Goal: Information Seeking & Learning: Learn about a topic

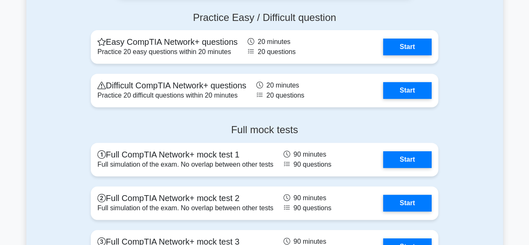
scroll to position [1739, 0]
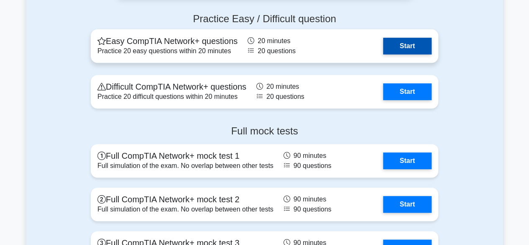
click at [401, 47] on link "Start" at bounding box center [407, 46] width 48 height 17
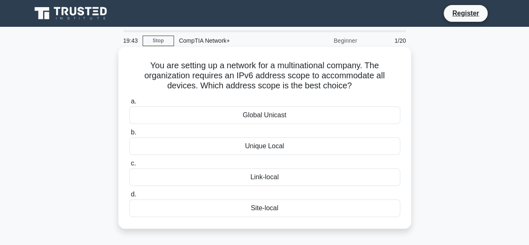
click at [272, 117] on div "Global Unicast" at bounding box center [264, 115] width 271 height 18
click at [129, 104] on input "a. Global Unicast" at bounding box center [129, 101] width 0 height 5
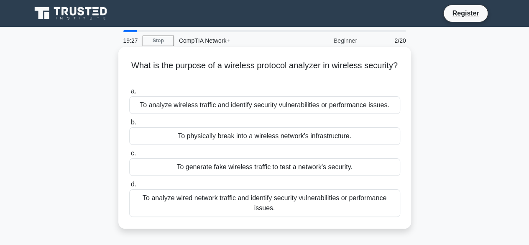
click at [293, 102] on div "To analyze wireless traffic and identify security vulnerabilities or performanc…" at bounding box center [264, 105] width 271 height 18
click at [129, 94] on input "a. To analyze wireless traffic and identify security vulnerabilities or perform…" at bounding box center [129, 91] width 0 height 5
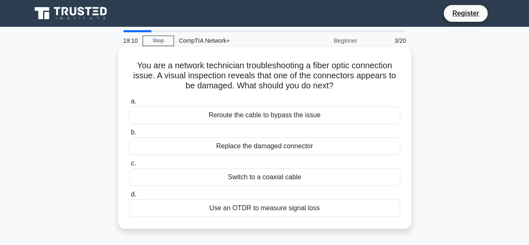
click at [272, 145] on div "Replace the damaged connector" at bounding box center [264, 146] width 271 height 18
click at [129, 135] on input "b. Replace the damaged connector" at bounding box center [129, 132] width 0 height 5
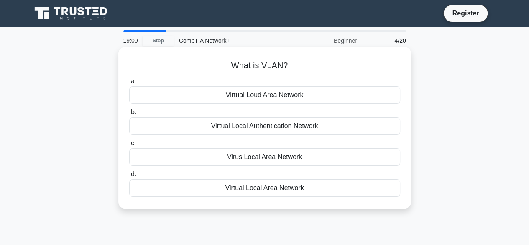
click at [260, 131] on div "Virtual Local Authentication Network" at bounding box center [264, 126] width 271 height 18
click at [129, 115] on input "b. Virtual Local Authentication Network" at bounding box center [129, 112] width 0 height 5
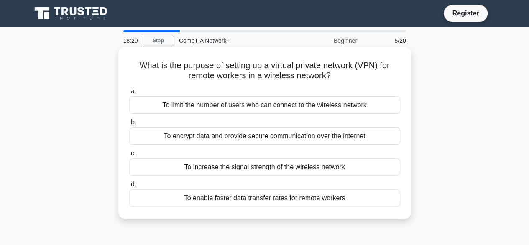
click at [275, 136] on div "To encrypt data and provide secure communication over the internet" at bounding box center [264, 136] width 271 height 18
click at [129, 125] on input "b. To encrypt data and provide secure communication over the internet" at bounding box center [129, 122] width 0 height 5
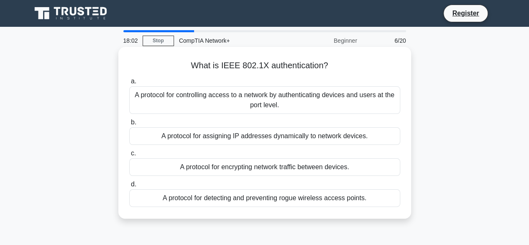
click at [301, 98] on div "A protocol for controlling access to a network by authenticating devices and us…" at bounding box center [264, 100] width 271 height 28
click at [129, 84] on input "a. A protocol for controlling access to a network by authenticating devices and…" at bounding box center [129, 81] width 0 height 5
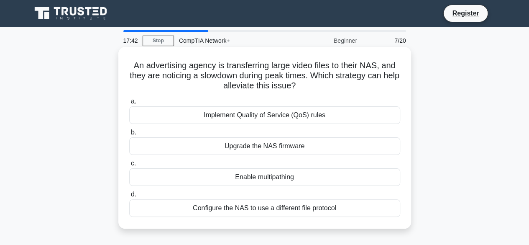
click at [280, 178] on div "Enable multipathing" at bounding box center [264, 177] width 271 height 18
click at [129, 166] on input "c. Enable multipathing" at bounding box center [129, 163] width 0 height 5
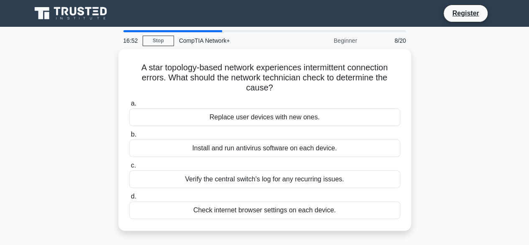
click at [280, 178] on div "Verify the central switch's log for any recurring issues." at bounding box center [264, 179] width 271 height 18
click at [129, 168] on input "c. Verify the central switch's log for any recurring issues." at bounding box center [129, 165] width 0 height 5
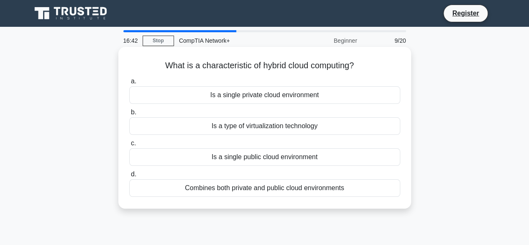
click at [280, 189] on div "Combines both private and public cloud environments" at bounding box center [264, 188] width 271 height 18
click at [129, 177] on input "d. Combines both private and public cloud environments" at bounding box center [129, 173] width 0 height 5
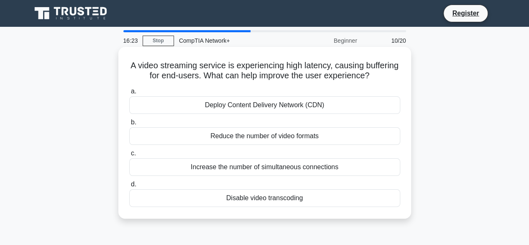
click at [251, 114] on div "Deploy Content Delivery Network (CDN)" at bounding box center [264, 105] width 271 height 18
click at [129, 94] on input "a. Deploy Content Delivery Network (CDN)" at bounding box center [129, 91] width 0 height 5
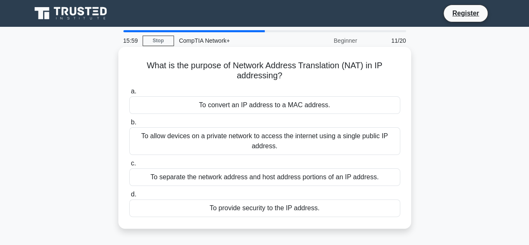
click at [263, 204] on div "To provide security to the IP address." at bounding box center [264, 208] width 271 height 18
click at [129, 197] on input "d. To provide security to the IP address." at bounding box center [129, 193] width 0 height 5
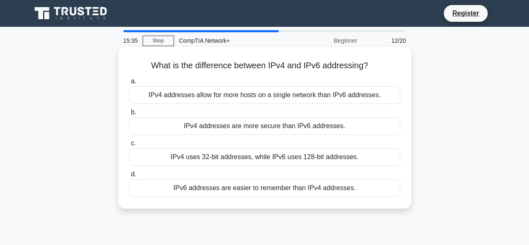
click at [279, 186] on div "IPv6 addresses are easier to remember than IPv4 addresses." at bounding box center [264, 188] width 271 height 18
click at [129, 177] on input "d. IPv6 addresses are easier to remember than IPv4 addresses." at bounding box center [129, 173] width 0 height 5
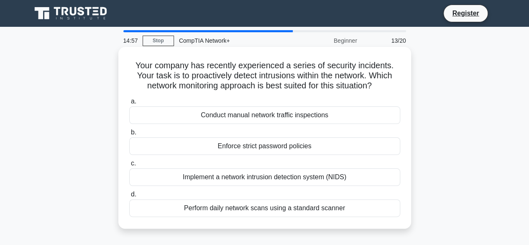
click at [272, 178] on div "Implement a network intrusion detection system (NIDS)" at bounding box center [264, 177] width 271 height 18
click at [129, 166] on input "c. Implement a network intrusion detection system (NIDS)" at bounding box center [129, 163] width 0 height 5
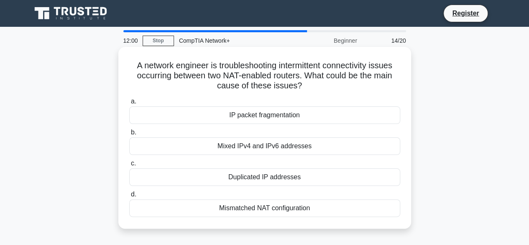
click at [271, 114] on div "IP packet fragmentation" at bounding box center [264, 115] width 271 height 18
click at [129, 104] on input "a. IP packet fragmentation" at bounding box center [129, 101] width 0 height 5
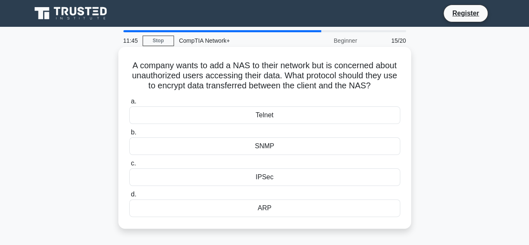
click at [276, 155] on div "SNMP" at bounding box center [264, 146] width 271 height 18
click at [129, 135] on input "b. SNMP" at bounding box center [129, 132] width 0 height 5
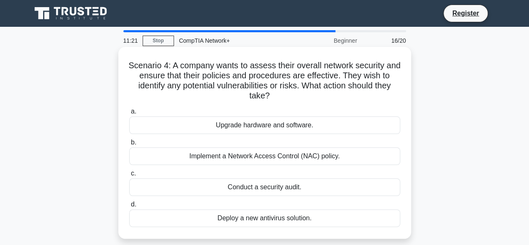
click at [275, 159] on div "Implement a Network Access Control (NAC) policy." at bounding box center [264, 156] width 271 height 18
click at [129, 145] on input "b. Implement a Network Access Control (NAC) policy." at bounding box center [129, 142] width 0 height 5
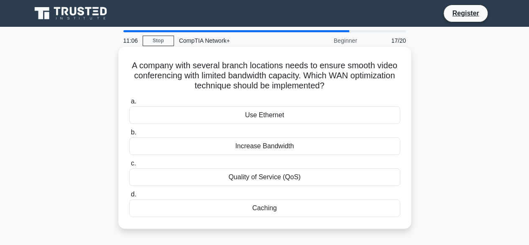
click at [291, 173] on div "Quality of Service (QoS)" at bounding box center [264, 177] width 271 height 18
click at [129, 166] on input "c. Quality of Service (QoS)" at bounding box center [129, 163] width 0 height 5
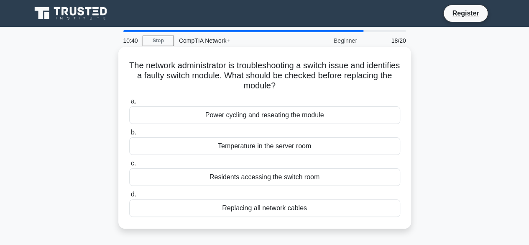
click at [266, 117] on div "Power cycling and reseating the module" at bounding box center [264, 115] width 271 height 18
click at [129, 104] on input "a. Power cycling and reseating the module" at bounding box center [129, 101] width 0 height 5
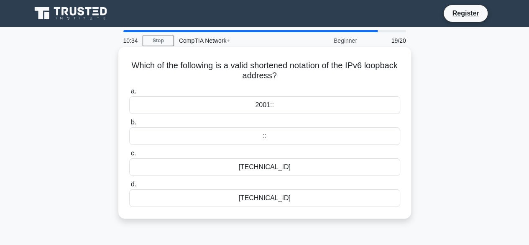
click at [269, 199] on div "127.0.0.1" at bounding box center [264, 198] width 271 height 18
click at [129, 187] on input "d. 127.0.0.1" at bounding box center [129, 183] width 0 height 5
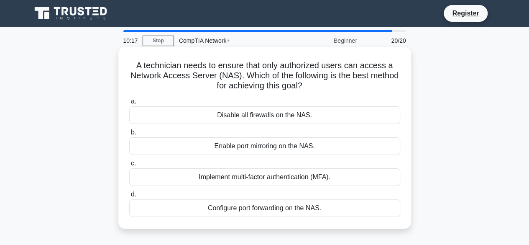
click at [269, 176] on div "Implement multi-factor authentication (MFA)." at bounding box center [264, 177] width 271 height 18
click at [129, 166] on input "c. Implement multi-factor authentication (MFA)." at bounding box center [129, 163] width 0 height 5
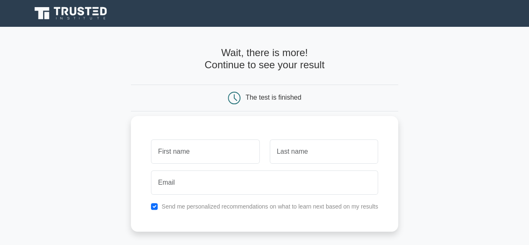
click at [157, 150] on input "text" at bounding box center [205, 151] width 108 height 24
type input "Fanuel"
click at [283, 150] on input "text" at bounding box center [324, 151] width 108 height 24
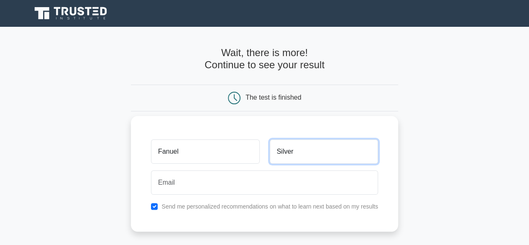
drag, startPoint x: 283, startPoint y: 150, endPoint x: 210, endPoint y: 184, distance: 80.2
click at [210, 184] on div "Fanuel Silver Send me personalized recommendations on what to learn next based …" at bounding box center [264, 173] width 267 height 115
type input "Silver"
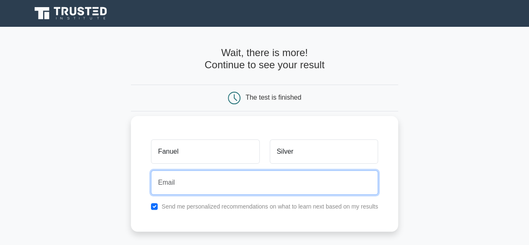
click at [210, 184] on input "email" at bounding box center [264, 182] width 227 height 24
type input "fanuelsilver2003@gmail.com"
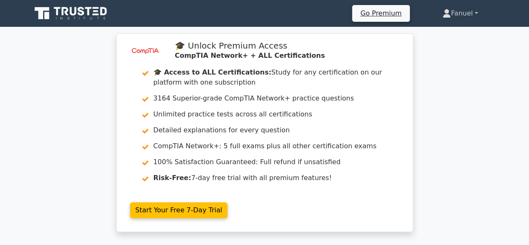
click at [473, 11] on link "Fanuel" at bounding box center [459, 13] width 75 height 17
click at [475, 12] on link "Fanuel" at bounding box center [459, 13] width 75 height 17
click at [457, 14] on link "Fanuel" at bounding box center [459, 13] width 75 height 17
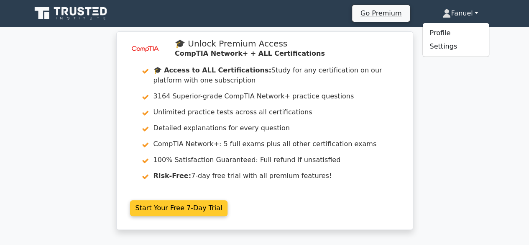
click at [228, 200] on link "Start Your Free 7-Day Trial" at bounding box center [179, 208] width 98 height 16
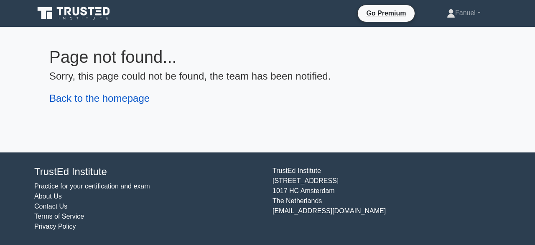
click at [107, 96] on link "Back to the homepage" at bounding box center [99, 97] width 100 height 11
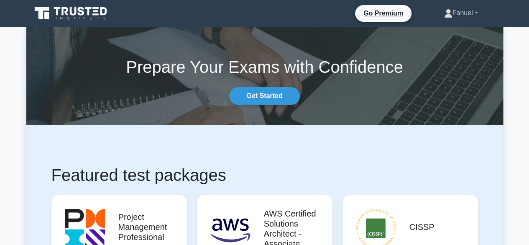
click at [472, 8] on link "Fanuel" at bounding box center [461, 13] width 74 height 17
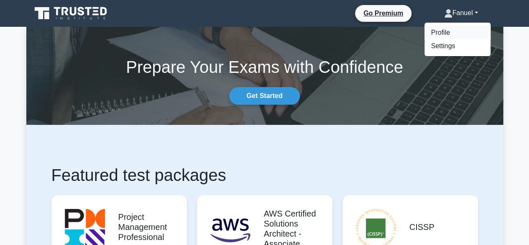
click at [431, 33] on link "Profile" at bounding box center [457, 32] width 66 height 13
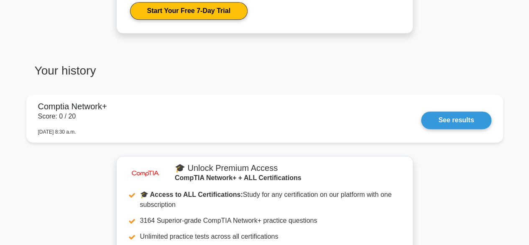
scroll to position [518, 0]
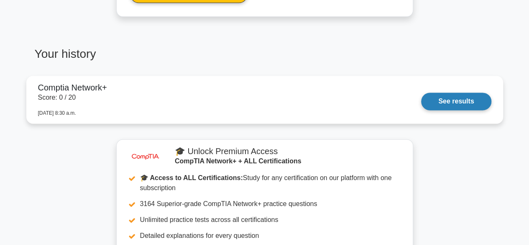
click at [457, 97] on link "See results" at bounding box center [456, 101] width 70 height 18
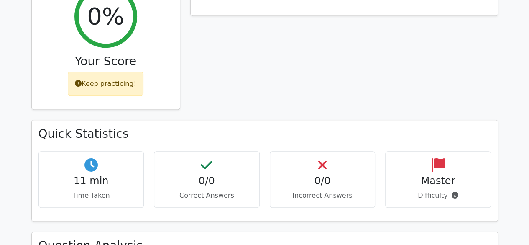
scroll to position [362, 0]
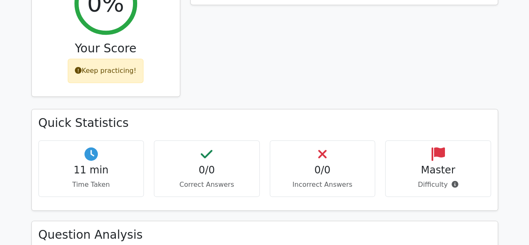
click at [112, 71] on div "Keep practicing!" at bounding box center [106, 71] width 76 height 24
click at [78, 69] on icon at bounding box center [78, 70] width 7 height 7
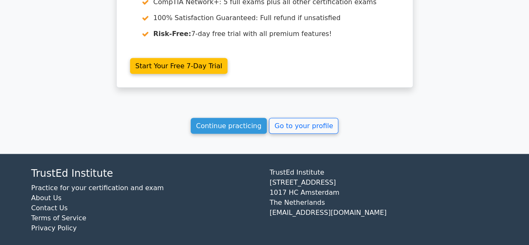
scroll to position [797, 0]
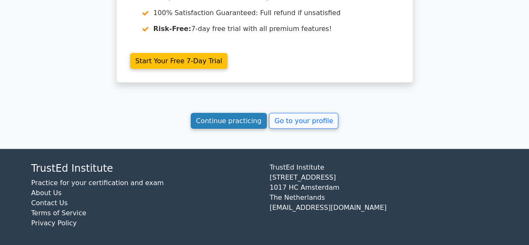
click at [232, 116] on link "Continue practicing" at bounding box center [229, 121] width 76 height 16
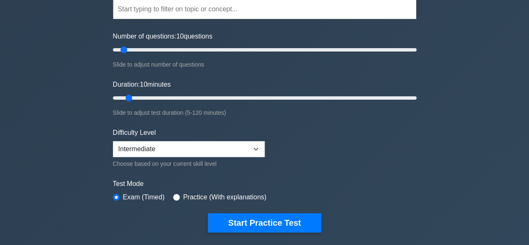
scroll to position [150, 0]
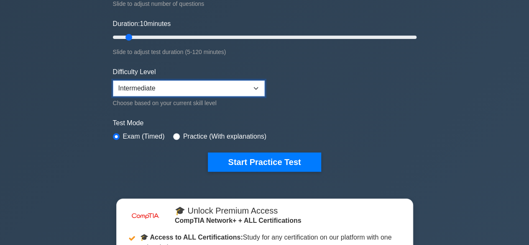
click at [254, 85] on select "Beginner Intermediate Expert" at bounding box center [189, 88] width 152 height 16
select select "beginner"
click at [113, 80] on select "Beginner Intermediate Expert" at bounding box center [189, 88] width 152 height 16
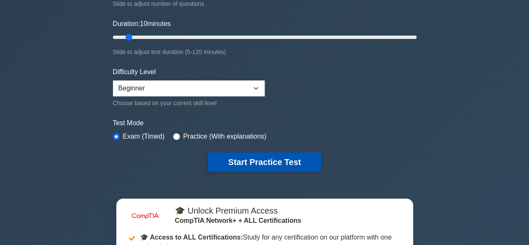
click at [257, 163] on button "Start Practice Test" at bounding box center [264, 161] width 113 height 19
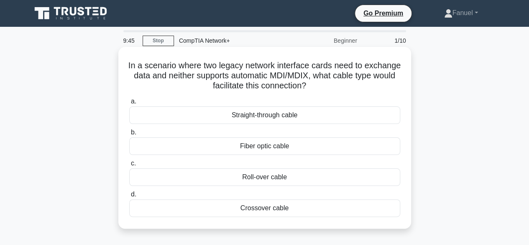
click at [277, 148] on div "Fiber optic cable" at bounding box center [264, 146] width 271 height 18
click at [129, 135] on input "b. Fiber optic cable" at bounding box center [129, 132] width 0 height 5
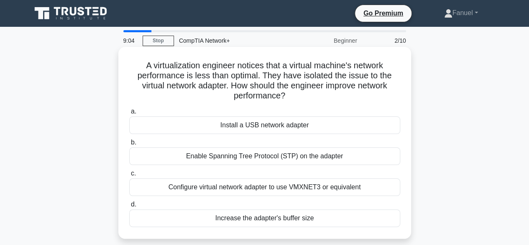
click at [279, 186] on div "Configure virtual network adapter to use VMXNET3 or equivalent" at bounding box center [264, 187] width 271 height 18
click at [129, 176] on input "c. Configure virtual network adapter to use VMXNET3 or equivalent" at bounding box center [129, 173] width 0 height 5
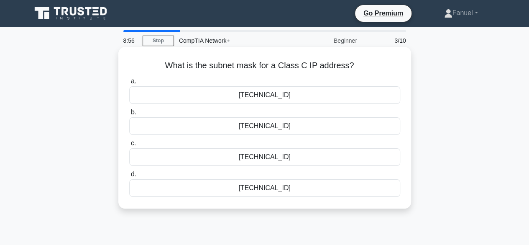
click at [270, 154] on div "255.255.0.0" at bounding box center [264, 157] width 271 height 18
click at [129, 146] on input "c. 255.255.0.0" at bounding box center [129, 142] width 0 height 5
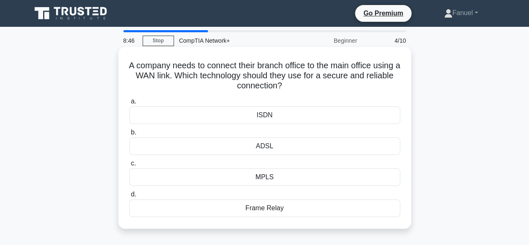
click at [276, 112] on div "ISDN" at bounding box center [264, 115] width 271 height 18
click at [129, 104] on input "a. ISDN" at bounding box center [129, 101] width 0 height 5
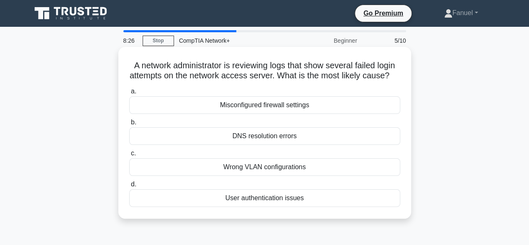
click at [273, 206] on div "User authentication issues" at bounding box center [264, 198] width 271 height 18
click at [129, 187] on input "d. User authentication issues" at bounding box center [129, 183] width 0 height 5
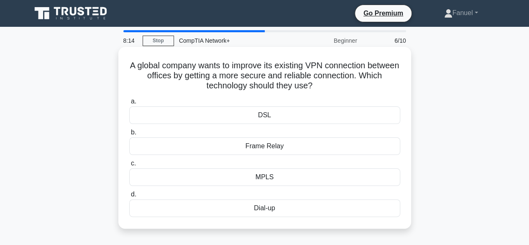
click at [284, 143] on div "Frame Relay" at bounding box center [264, 146] width 271 height 18
click at [129, 135] on input "b. Frame Relay" at bounding box center [129, 132] width 0 height 5
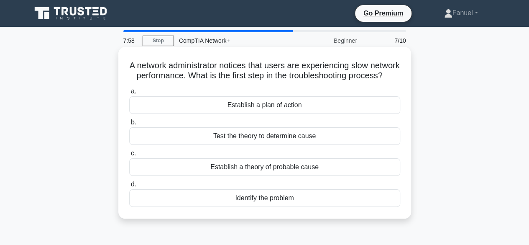
click at [133, 187] on span "d." at bounding box center [133, 183] width 5 height 7
click at [129, 187] on input "d. Identify the problem" at bounding box center [129, 183] width 0 height 5
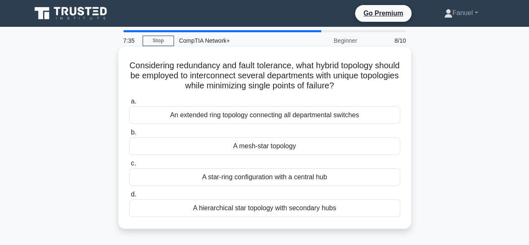
click at [250, 145] on div "A mesh-star topology" at bounding box center [264, 146] width 271 height 18
click at [129, 135] on input "b. A mesh-star topology" at bounding box center [129, 132] width 0 height 5
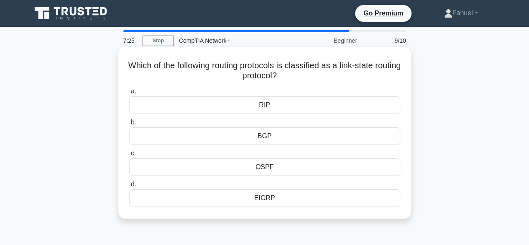
click at [271, 135] on div "BGP" at bounding box center [264, 136] width 271 height 18
click at [129, 125] on input "b. BGP" at bounding box center [129, 122] width 0 height 5
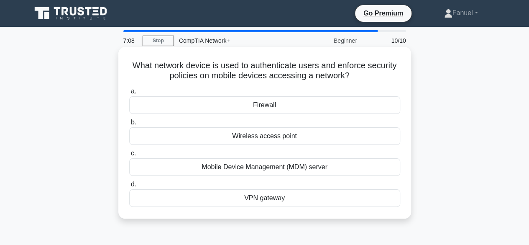
click at [276, 105] on div "Firewall" at bounding box center [264, 105] width 271 height 18
click at [129, 94] on input "a. Firewall" at bounding box center [129, 91] width 0 height 5
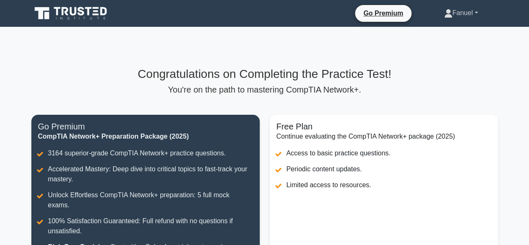
click at [477, 15] on link "Fanuel" at bounding box center [461, 13] width 74 height 17
click at [436, 36] on link "Profile" at bounding box center [457, 32] width 66 height 13
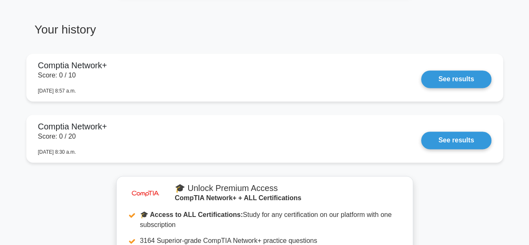
scroll to position [502, 0]
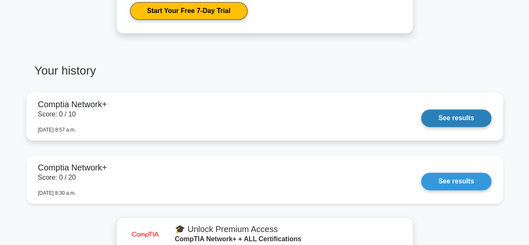
click at [462, 117] on link "See results" at bounding box center [456, 118] width 70 height 18
click at [421, 109] on link "See results" at bounding box center [456, 118] width 70 height 18
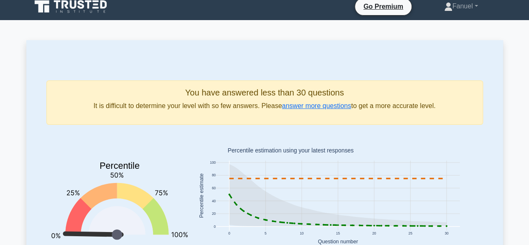
scroll to position [0, 0]
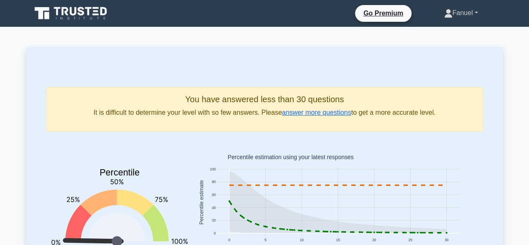
click at [475, 13] on link "Fanuel" at bounding box center [461, 13] width 74 height 17
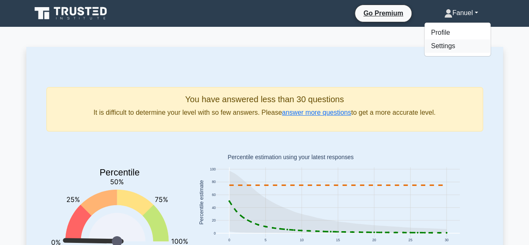
click at [433, 48] on link "Settings" at bounding box center [457, 45] width 66 height 13
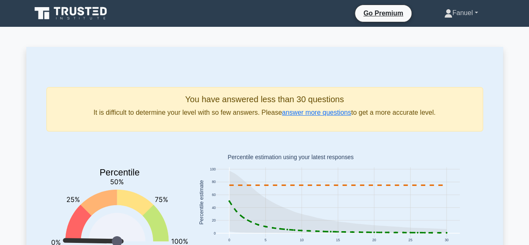
click at [477, 12] on link "Fanuel" at bounding box center [461, 13] width 74 height 17
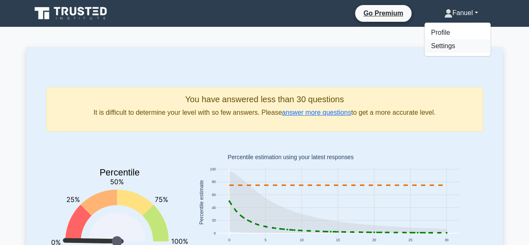
click at [444, 51] on link "Settings" at bounding box center [457, 45] width 66 height 13
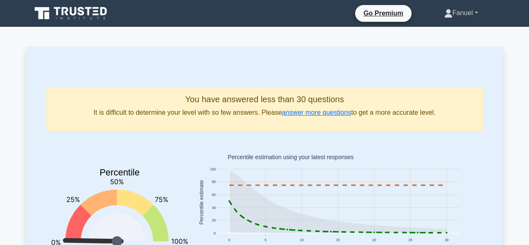
click at [473, 12] on link "Fanuel" at bounding box center [461, 13] width 74 height 17
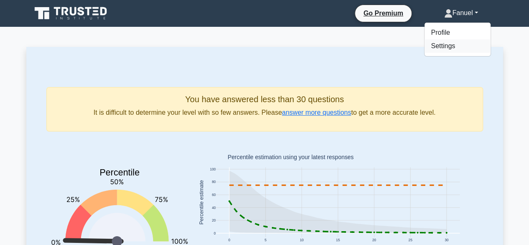
click at [432, 46] on link "Settings" at bounding box center [457, 45] width 66 height 13
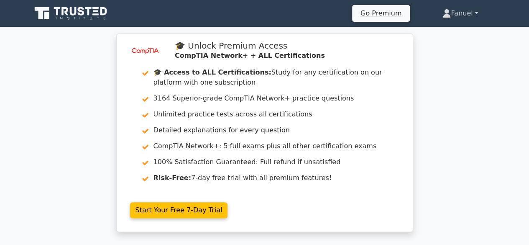
click at [475, 14] on link "Fanuel" at bounding box center [459, 13] width 75 height 17
click at [477, 10] on link "Fanuel" at bounding box center [459, 13] width 75 height 17
click at [473, 10] on link "Fanuel" at bounding box center [459, 13] width 75 height 17
click at [477, 13] on link "Fanuel" at bounding box center [459, 13] width 75 height 17
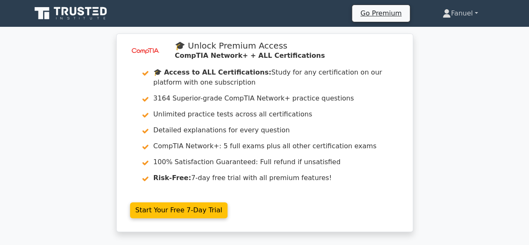
click at [477, 13] on link "Fanuel" at bounding box center [459, 13] width 75 height 17
click at [473, 13] on link "Fanuel" at bounding box center [459, 13] width 75 height 17
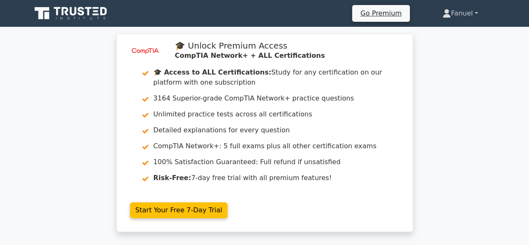
click at [444, 11] on icon at bounding box center [446, 11] width 5 height 5
drag, startPoint x: 442, startPoint y: 11, endPoint x: 498, endPoint y: 38, distance: 61.7
click at [498, 38] on div "image/svg+xml 🎓 Unlock Premium Access CompTIA Network+ + ALL Certifications 🎓 A…" at bounding box center [264, 137] width 529 height 208
click at [471, 15] on link "Fanuel" at bounding box center [459, 13] width 75 height 17
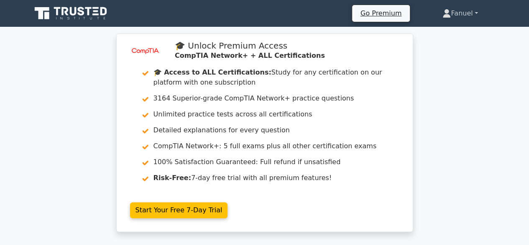
click at [478, 13] on link "Fanuel" at bounding box center [459, 13] width 75 height 17
click at [474, 11] on link "Fanuel" at bounding box center [459, 13] width 75 height 17
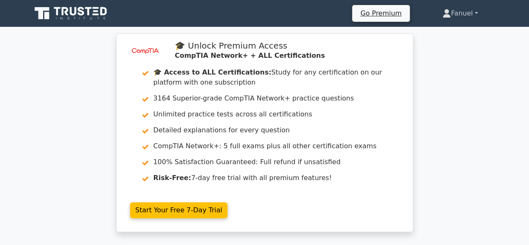
click at [474, 11] on link "Fanuel" at bounding box center [459, 13] width 75 height 17
